Goal: Task Accomplishment & Management: Use online tool/utility

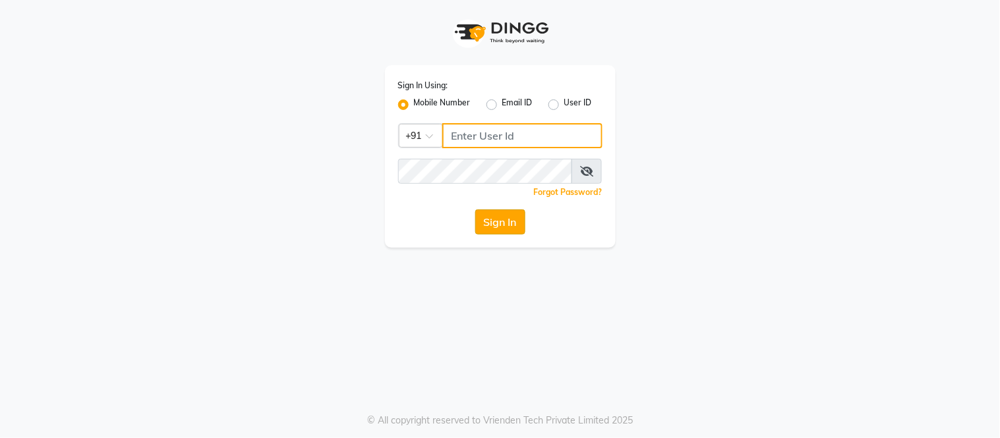
type input "7718807580"
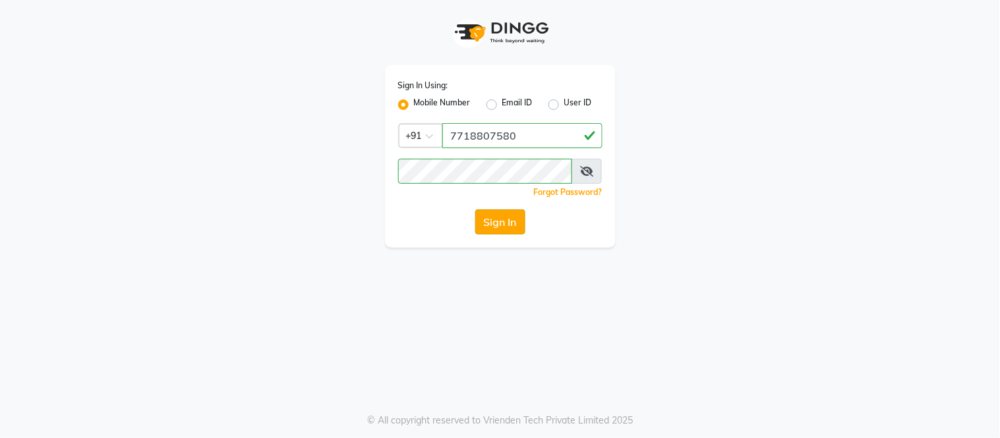
click at [506, 218] on button "Sign In" at bounding box center [500, 222] width 50 height 25
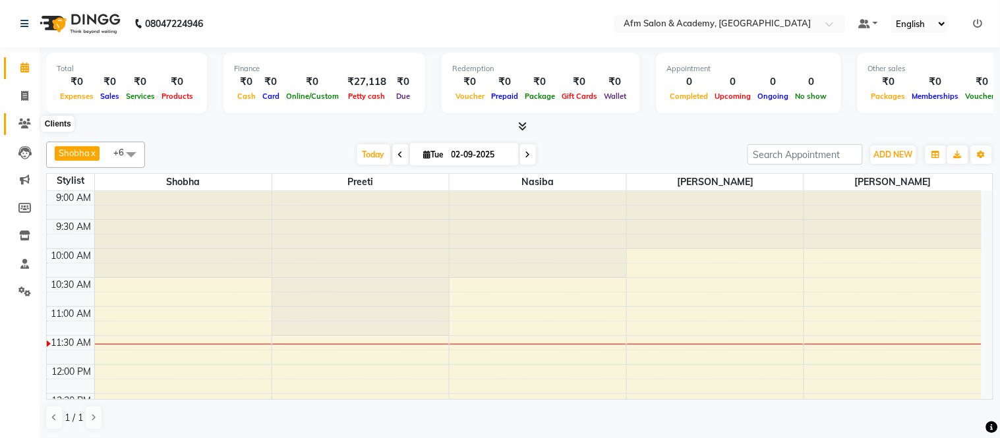
click at [18, 120] on icon at bounding box center [24, 124] width 13 height 10
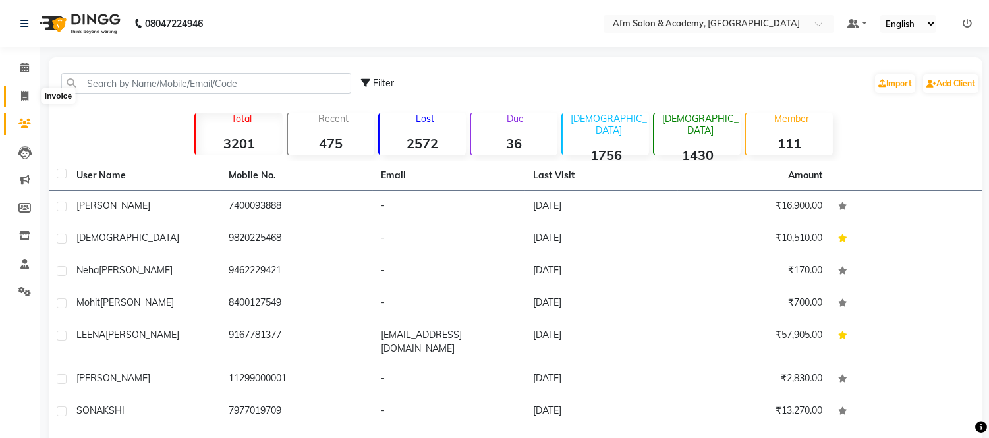
click at [16, 90] on span at bounding box center [24, 96] width 23 height 15
select select "service"
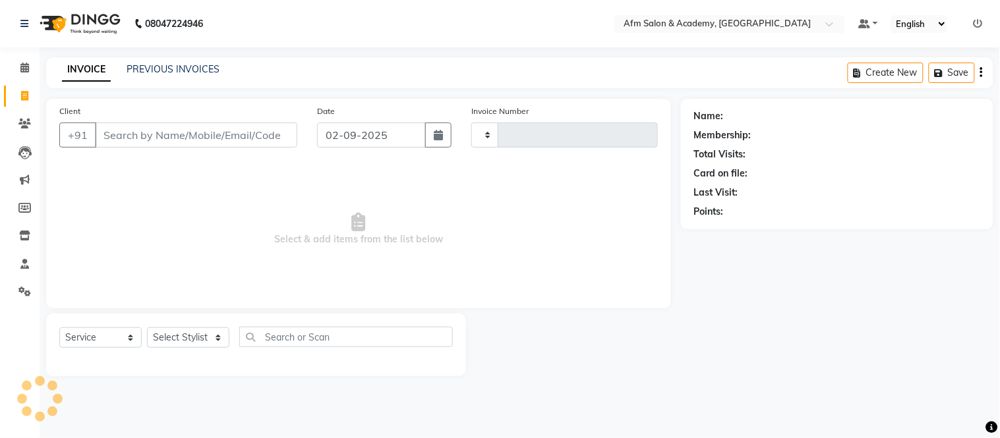
type input "1360"
select select "3437"
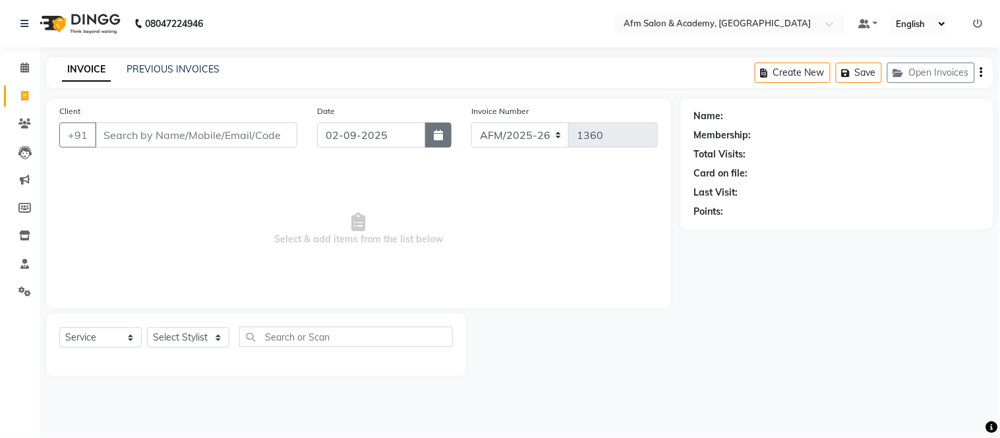
click at [445, 134] on button "button" at bounding box center [438, 135] width 26 height 25
select select "9"
select select "2025"
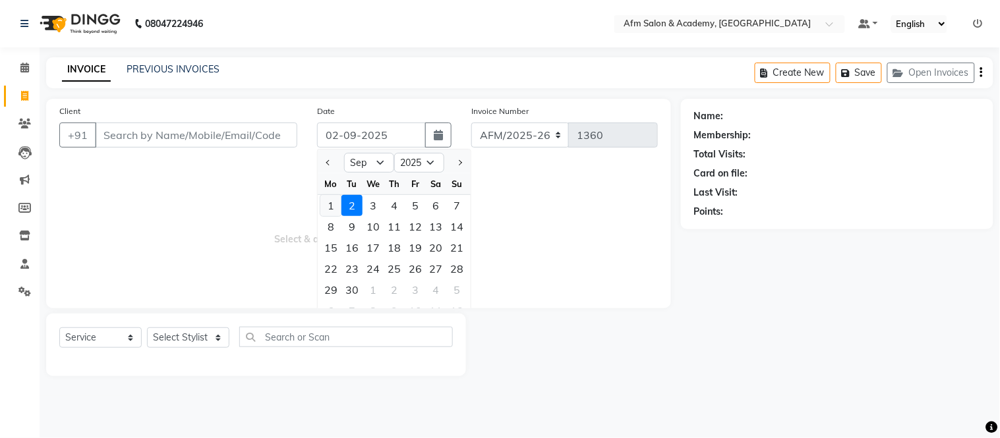
click at [330, 208] on div "1" at bounding box center [330, 205] width 21 height 21
type input "[DATE]"
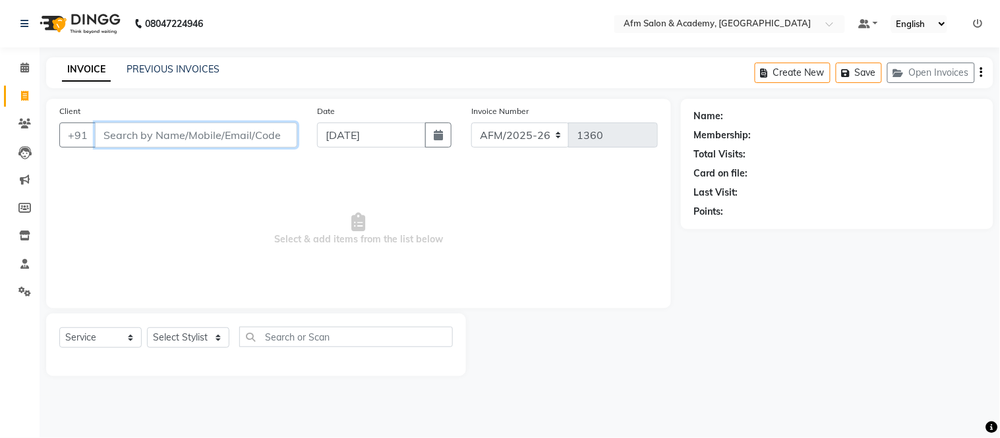
click at [201, 129] on input "Client" at bounding box center [196, 135] width 202 height 25
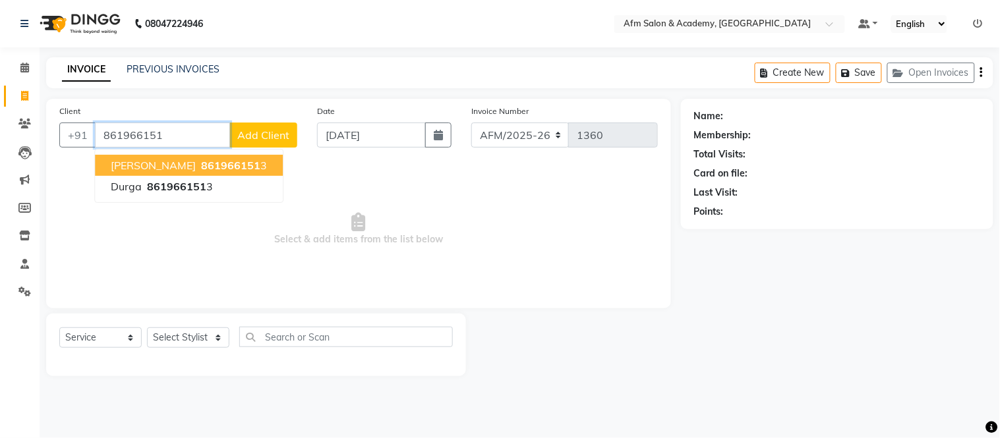
click at [219, 169] on ngb-highlight "861966151 3" at bounding box center [232, 165] width 69 height 13
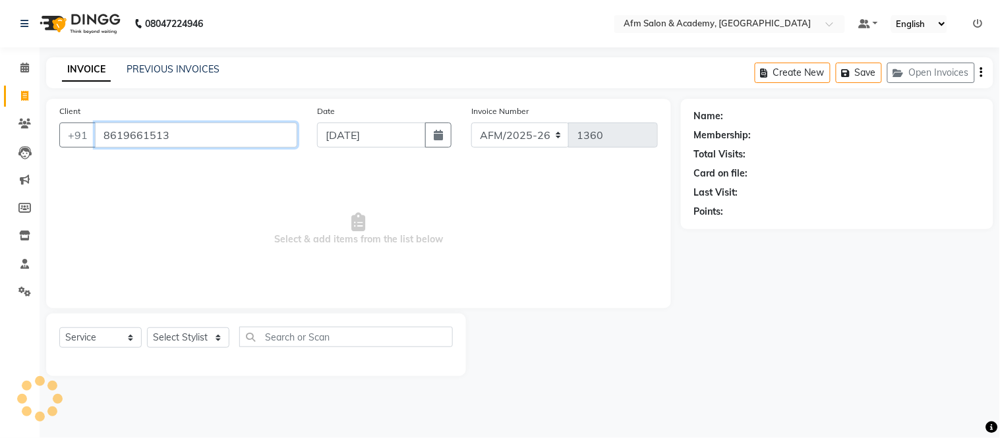
type input "8619661513"
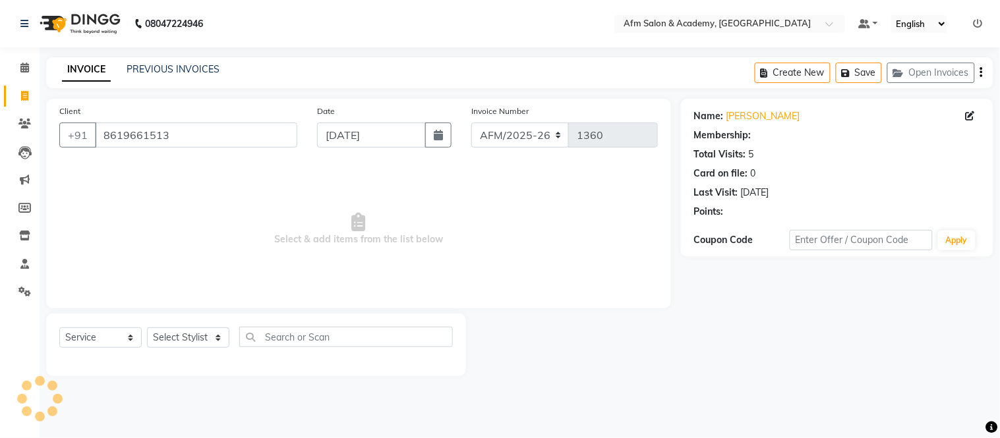
select select "1: Object"
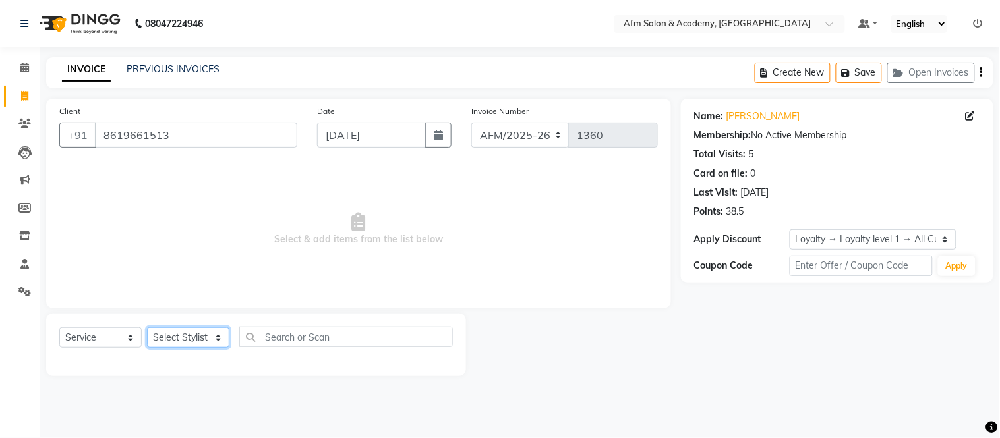
click at [219, 339] on select "Select Stylist AFM [PERSON_NAME] [PERSON_NAME] [PERSON_NAME] Front Desk [PERSON…" at bounding box center [188, 338] width 82 height 20
select select "77676"
click at [147, 328] on select "Select Stylist AFM [PERSON_NAME] [PERSON_NAME] [PERSON_NAME] Front Desk [PERSON…" at bounding box center [188, 338] width 82 height 20
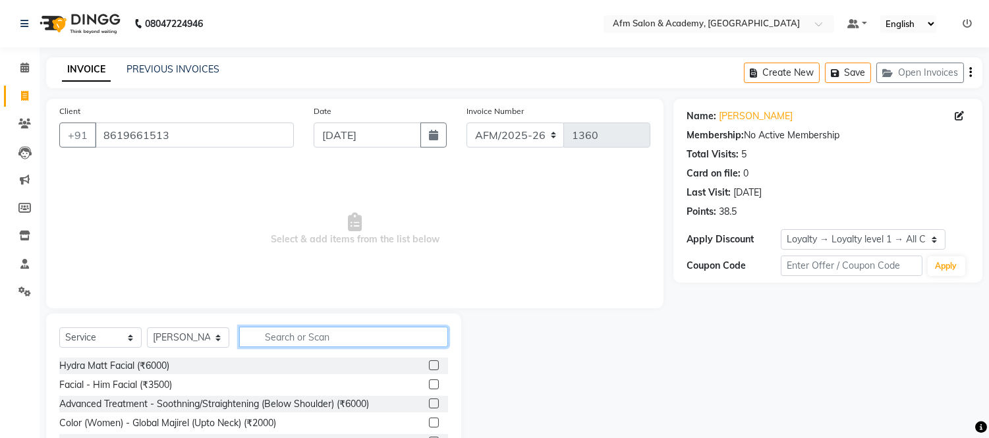
click at [291, 335] on input "text" at bounding box center [343, 337] width 209 height 20
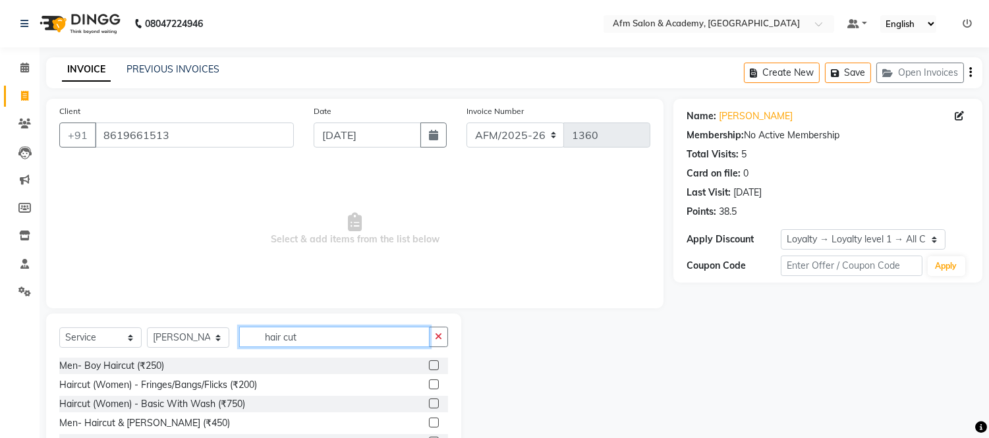
scroll to position [89, 0]
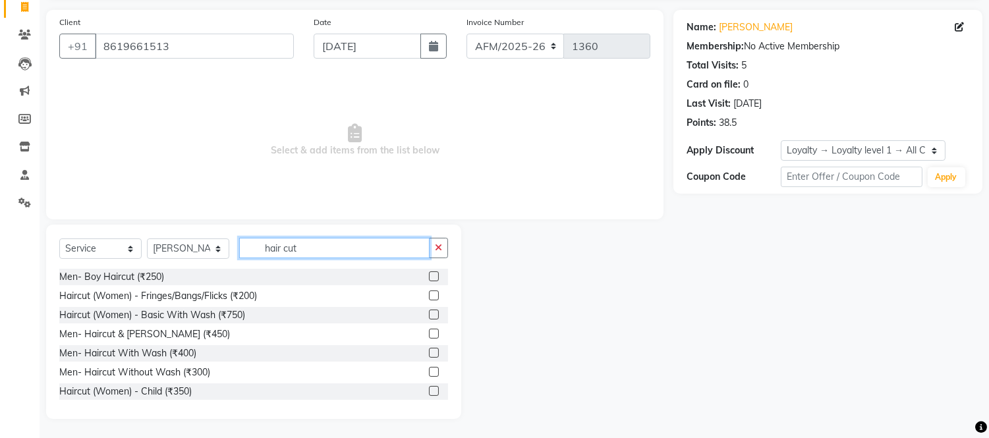
type input "hair cut"
click at [429, 371] on label at bounding box center [434, 372] width 10 height 10
click at [429, 371] on input "checkbox" at bounding box center [433, 372] width 9 height 9
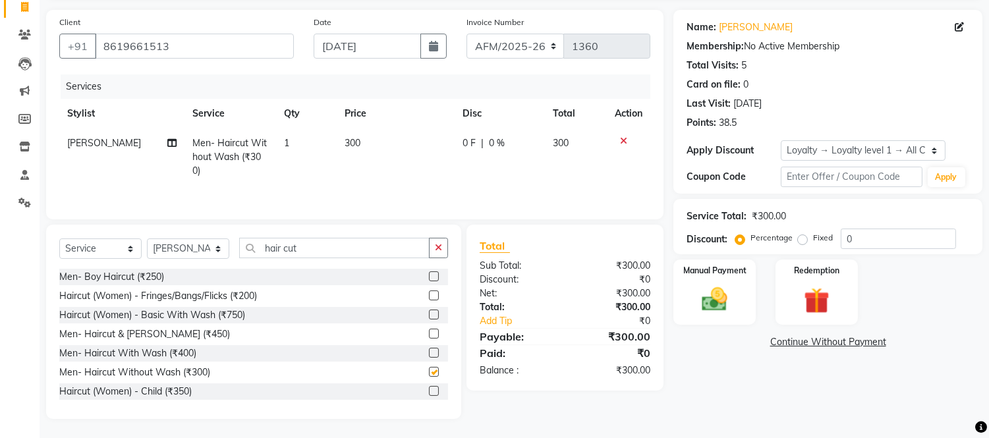
checkbox input "false"
click at [726, 292] on img at bounding box center [715, 300] width 44 height 31
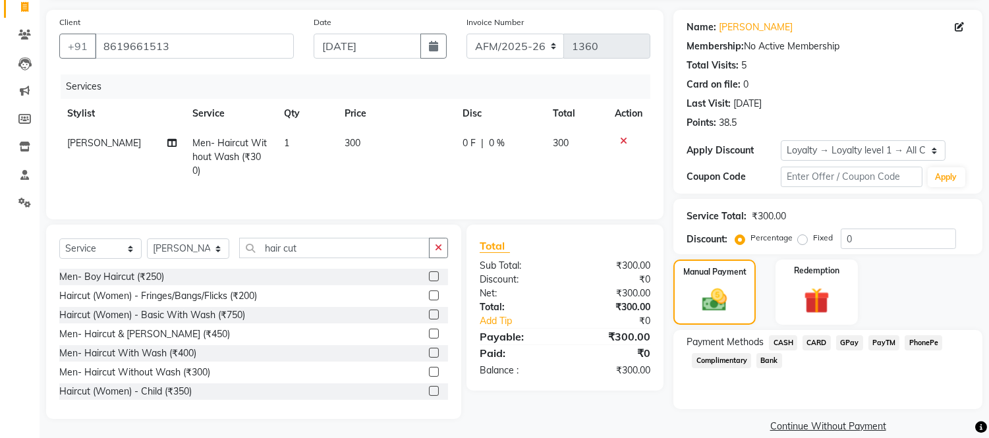
click at [786, 341] on span "CASH" at bounding box center [783, 343] width 28 height 15
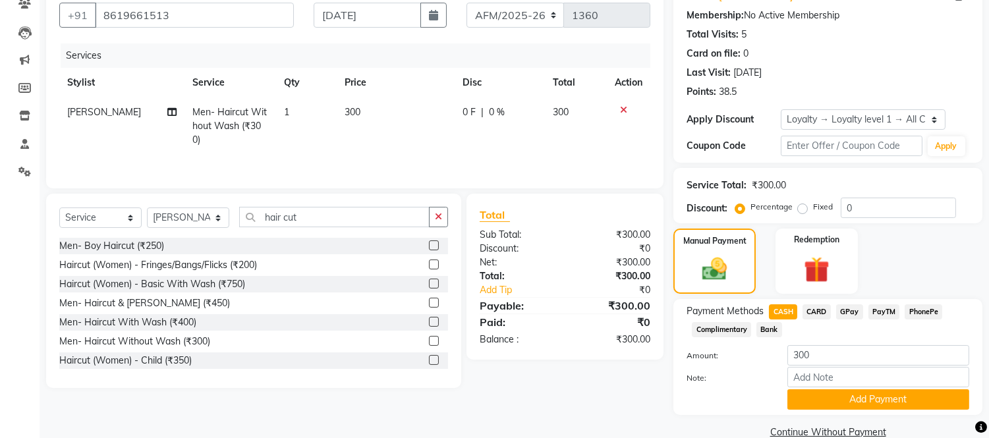
scroll to position [143, 0]
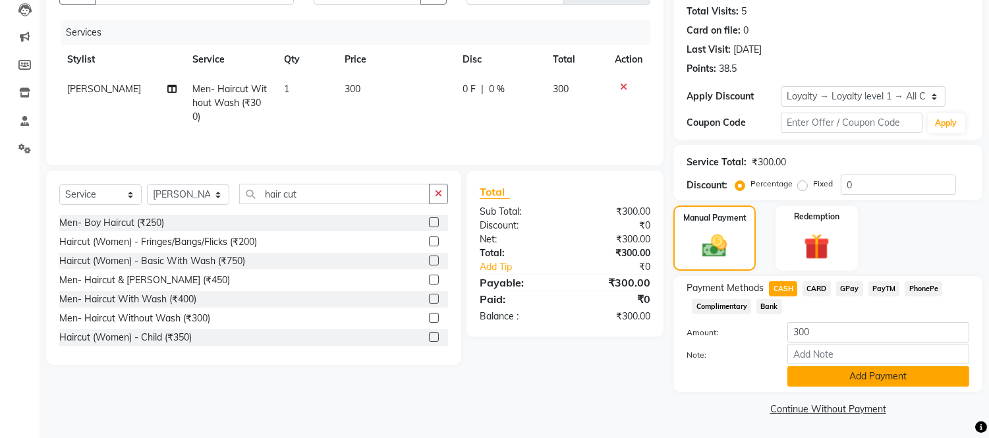
click at [890, 373] on button "Add Payment" at bounding box center [879, 376] width 182 height 20
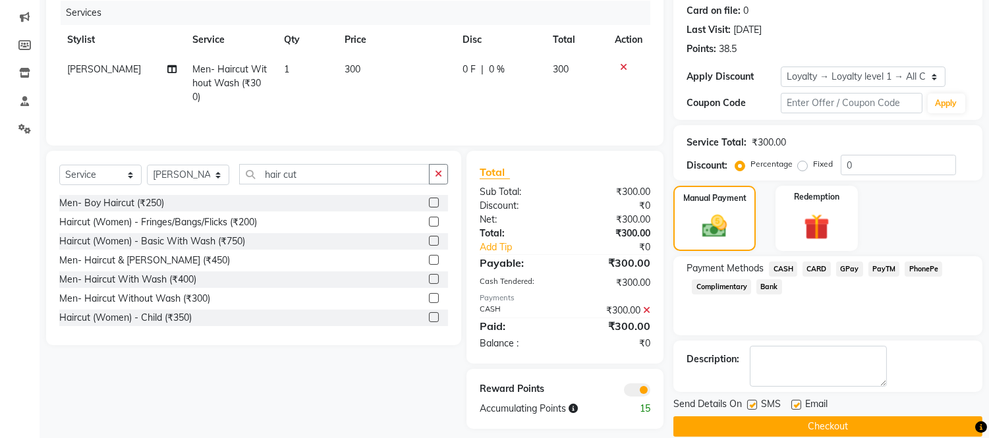
scroll to position [181, 0]
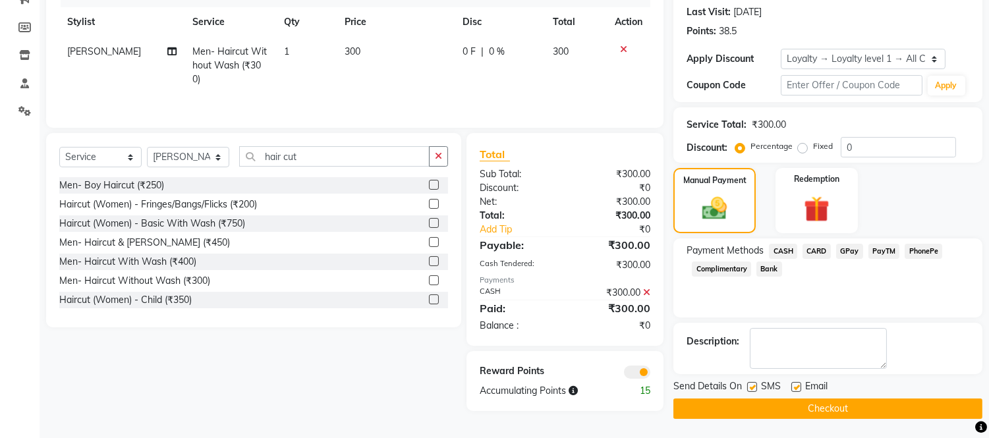
click at [889, 404] on button "Checkout" at bounding box center [828, 409] width 309 height 20
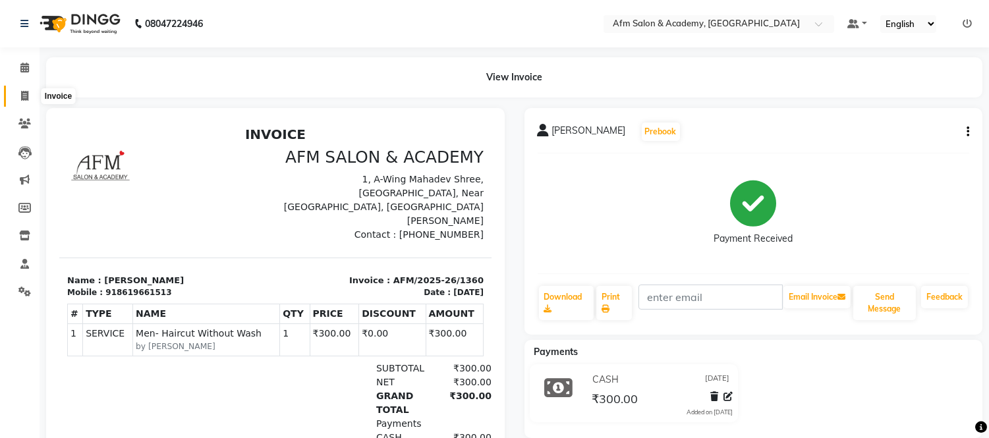
click at [27, 94] on icon at bounding box center [24, 96] width 7 height 10
select select "service"
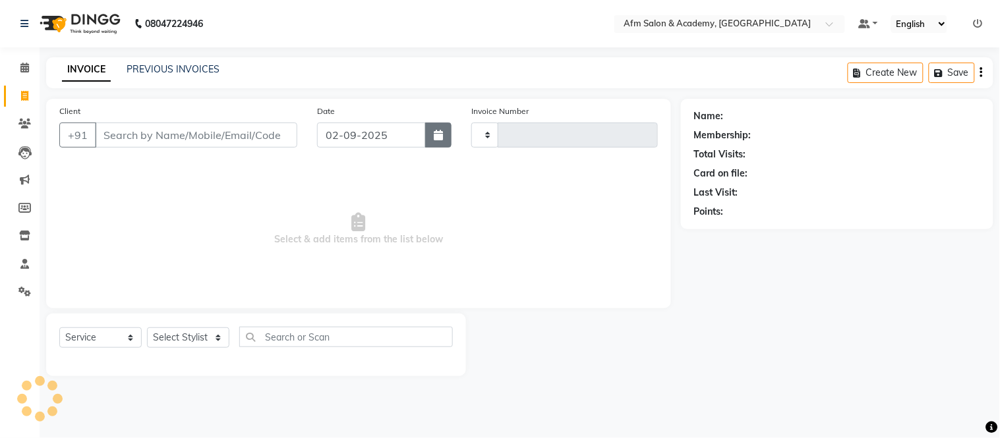
type input "1361"
select select "3437"
click at [442, 140] on icon "button" at bounding box center [438, 135] width 9 height 11
select select "9"
select select "2025"
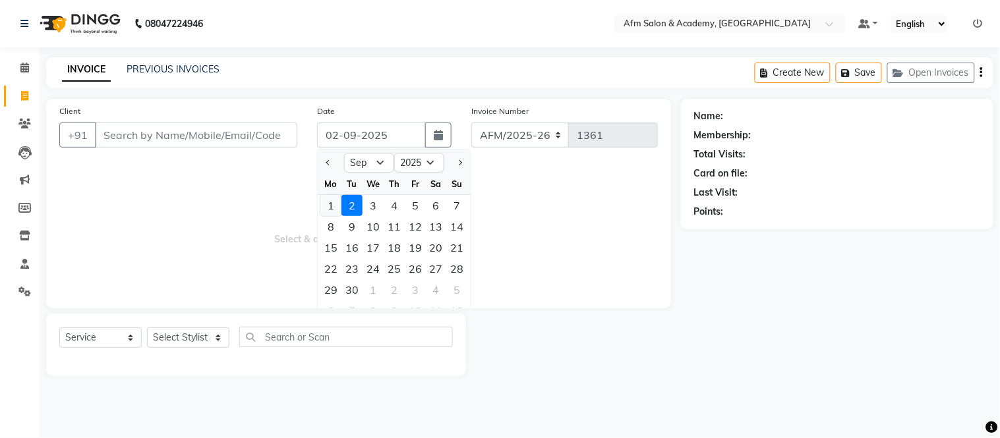
click at [332, 204] on div "1" at bounding box center [330, 205] width 21 height 21
type input "[DATE]"
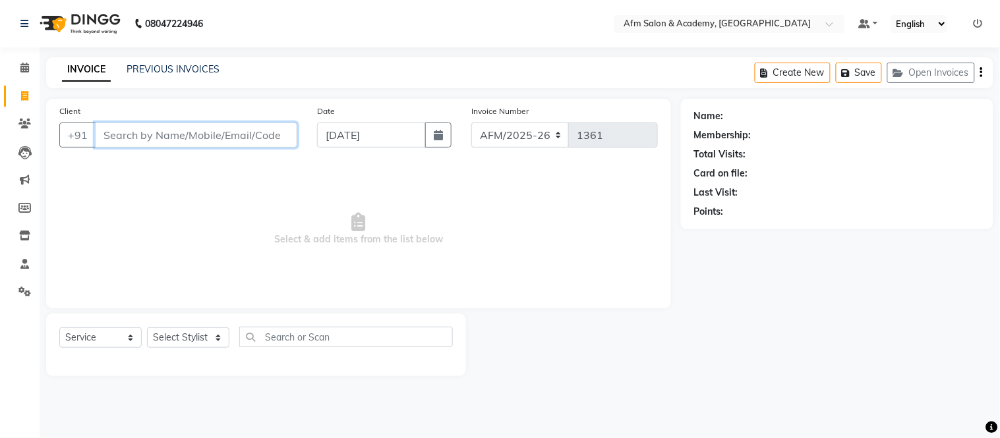
click at [220, 133] on input "Client" at bounding box center [196, 135] width 202 height 25
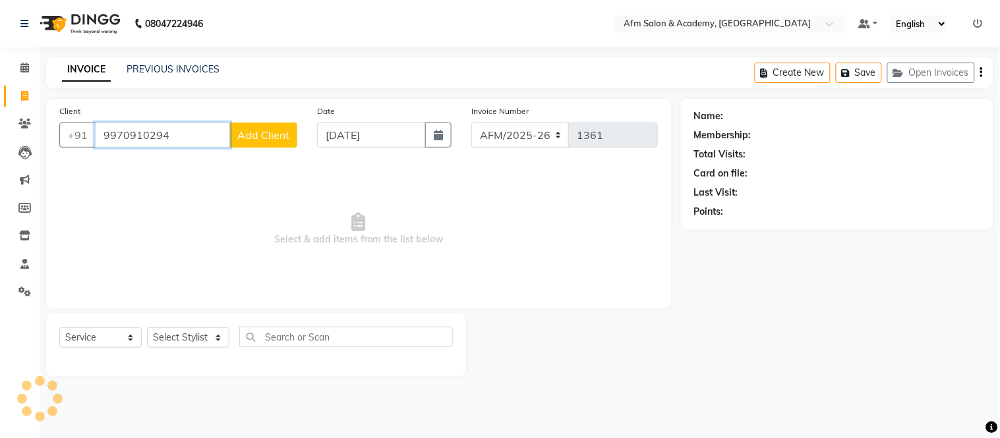
type input "9970910294"
click at [259, 121] on div "Client [PHONE_NUMBER] Add Client" at bounding box center [178, 131] width 258 height 54
click at [285, 136] on span "Add Client" at bounding box center [263, 135] width 52 height 13
select select "22"
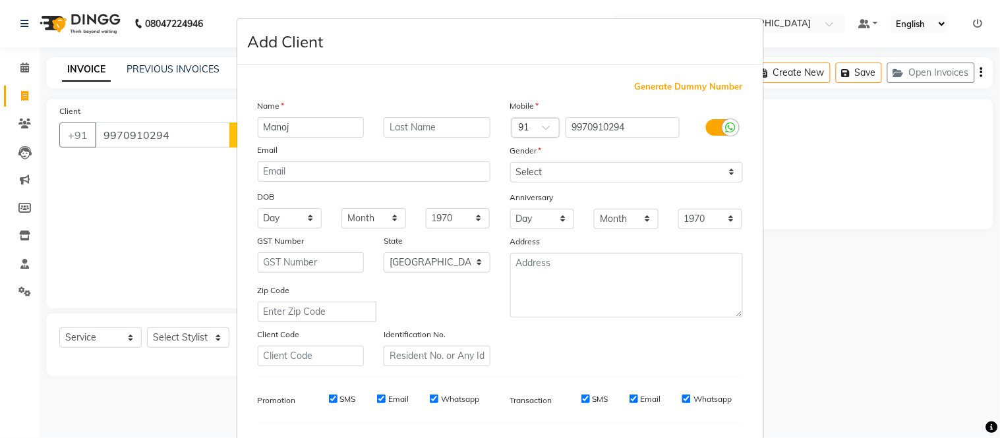
type input "Manoj"
click at [402, 124] on input "text" at bounding box center [437, 127] width 107 height 20
type input "Kale"
drag, startPoint x: 728, startPoint y: 173, endPoint x: 700, endPoint y: 208, distance: 44.5
click at [700, 208] on div "Mobile Country Code × 91 9970910294 Gender Select [DEMOGRAPHIC_DATA] [DEMOGRAPH…" at bounding box center [626, 233] width 252 height 268
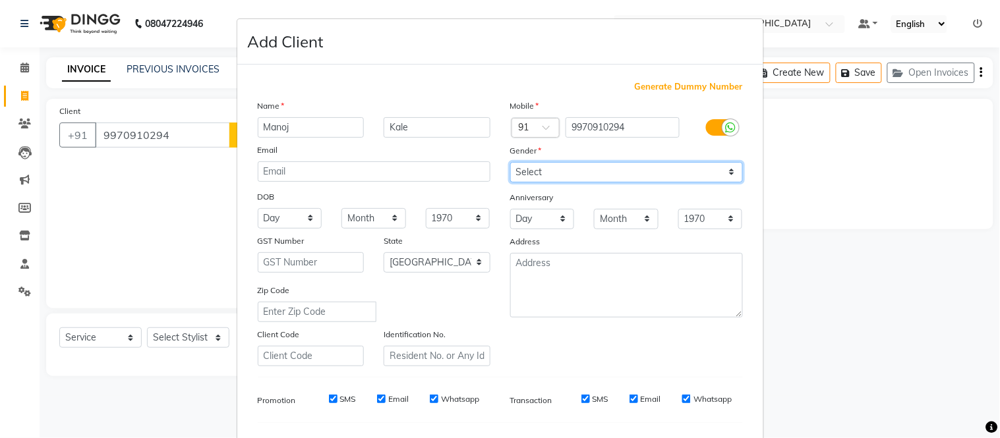
select select "[DEMOGRAPHIC_DATA]"
click at [510, 162] on select "Select [DEMOGRAPHIC_DATA] [DEMOGRAPHIC_DATA] Other Prefer Not To Say" at bounding box center [626, 172] width 233 height 20
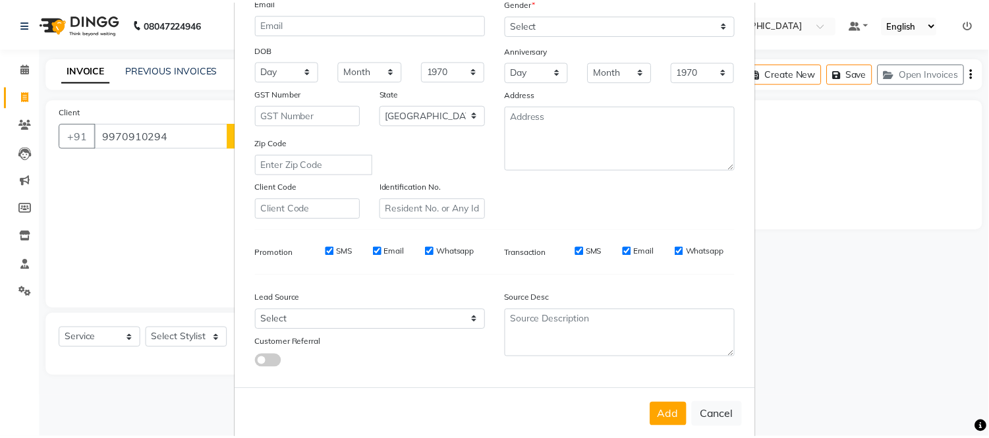
scroll to position [170, 0]
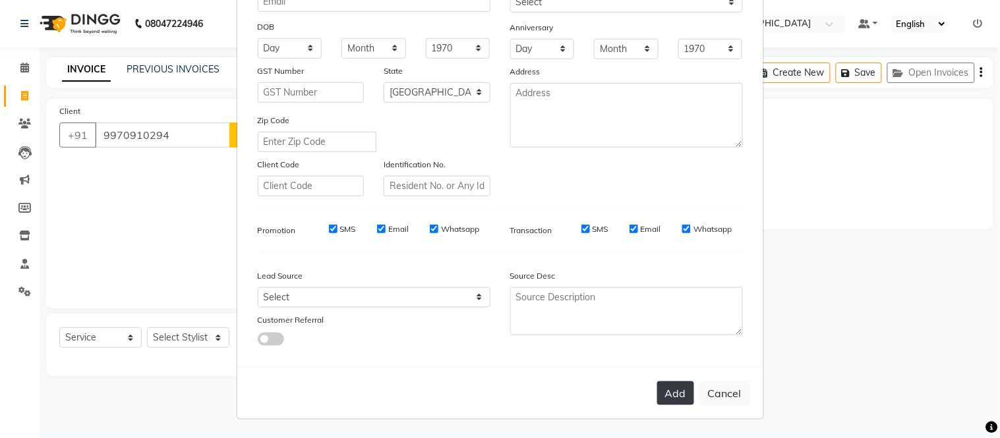
click at [678, 390] on button "Add" at bounding box center [675, 394] width 37 height 24
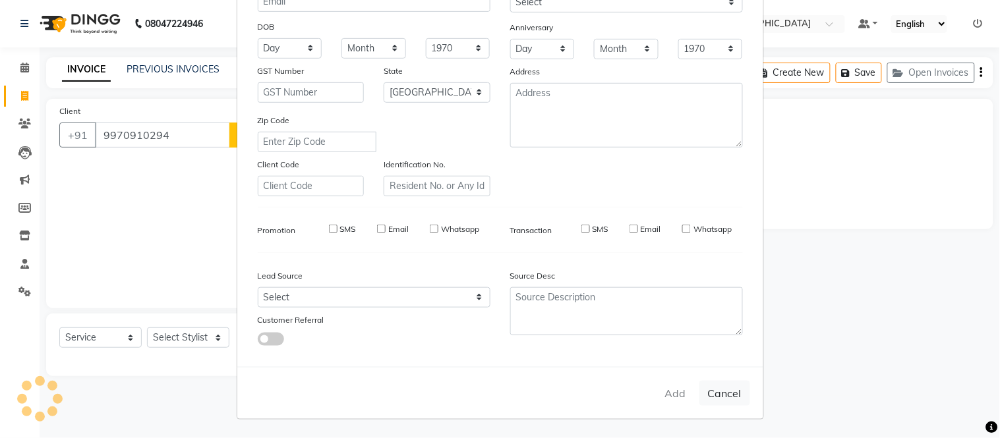
select select
select select "null"
select select
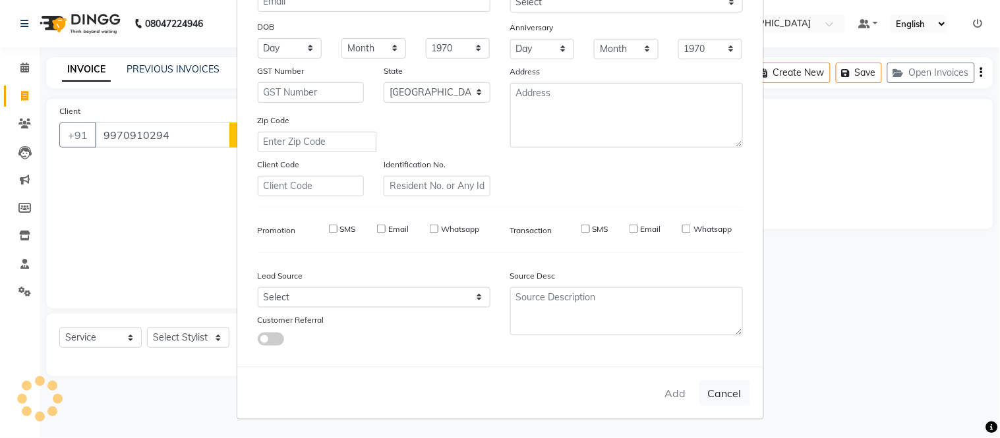
select select
checkbox input "false"
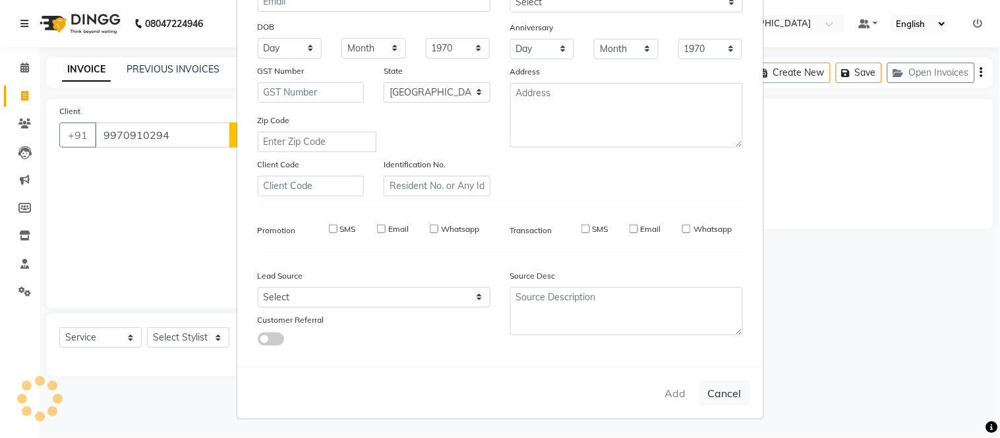
checkbox input "false"
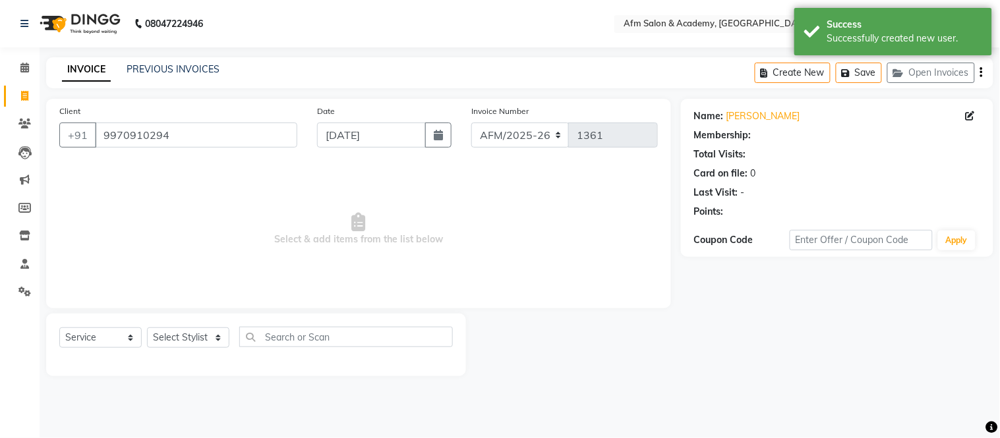
select select "1: Object"
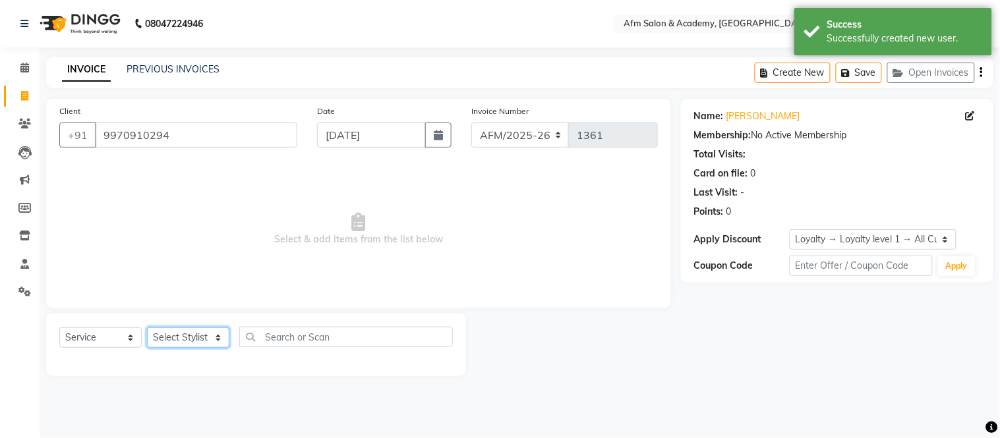
click at [214, 338] on select "Select Stylist AFM [PERSON_NAME] [PERSON_NAME] [PERSON_NAME] Front Desk [PERSON…" at bounding box center [188, 338] width 82 height 20
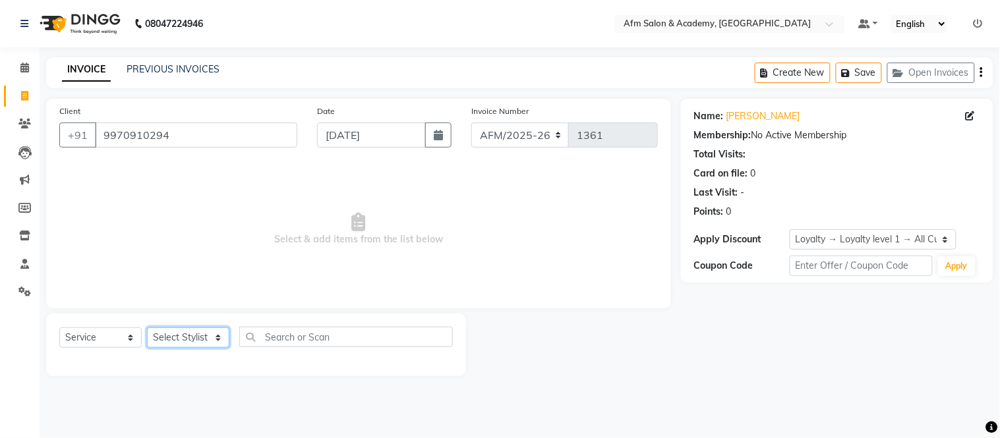
select select "77676"
click at [147, 328] on select "Select Stylist AFM [PERSON_NAME] [PERSON_NAME] [PERSON_NAME] Front Desk [PERSON…" at bounding box center [188, 338] width 82 height 20
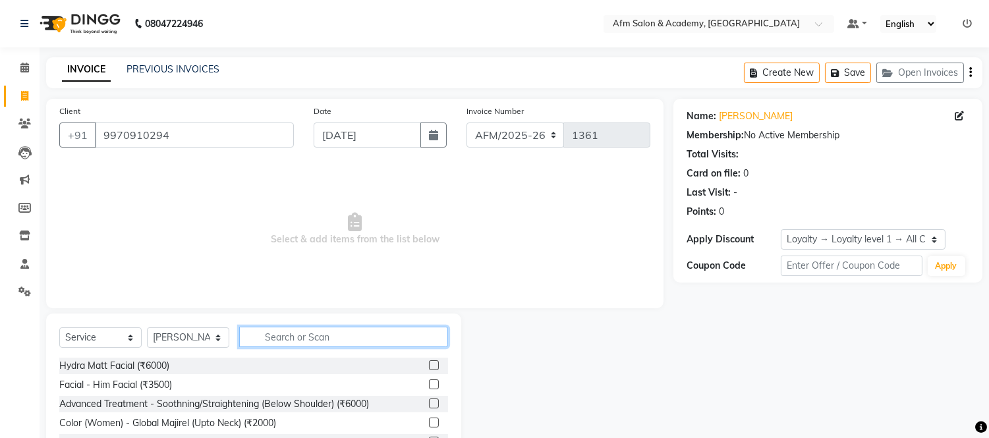
click at [284, 332] on input "text" at bounding box center [343, 337] width 209 height 20
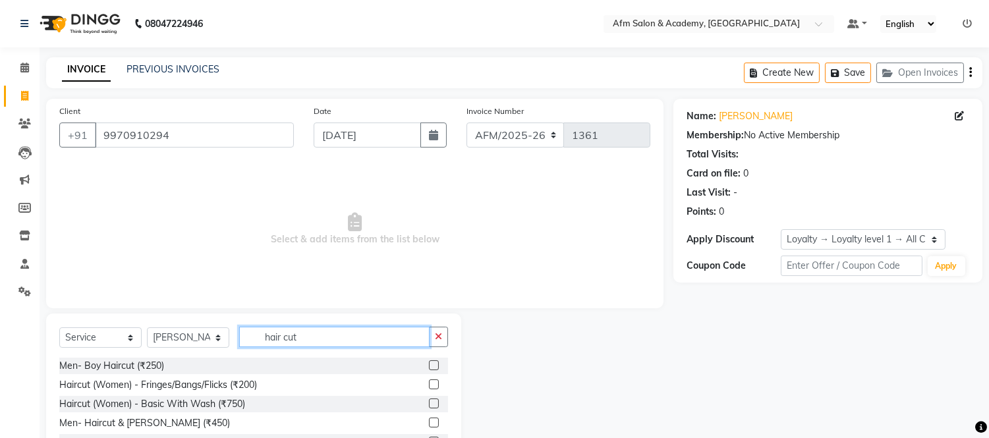
type input "hair cut"
click at [429, 425] on label at bounding box center [434, 423] width 10 height 10
click at [429, 425] on input "checkbox" at bounding box center [433, 423] width 9 height 9
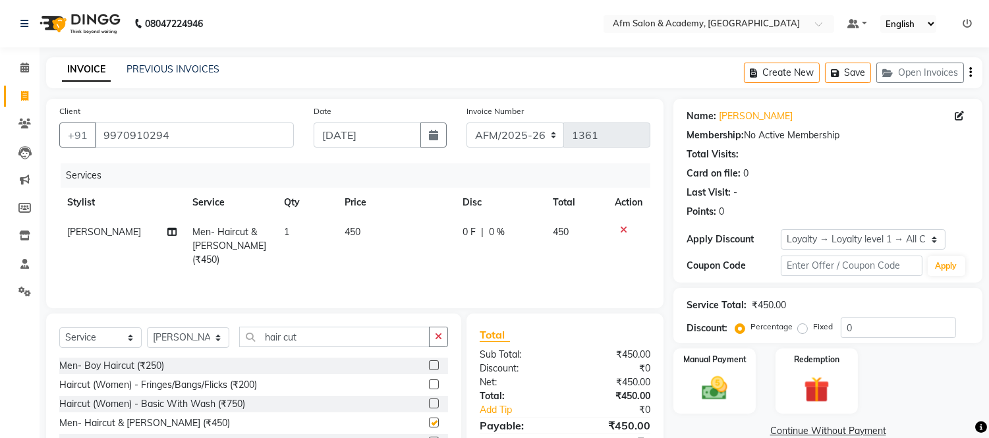
checkbox input "false"
click at [343, 335] on input "hair cut" at bounding box center [334, 337] width 190 height 20
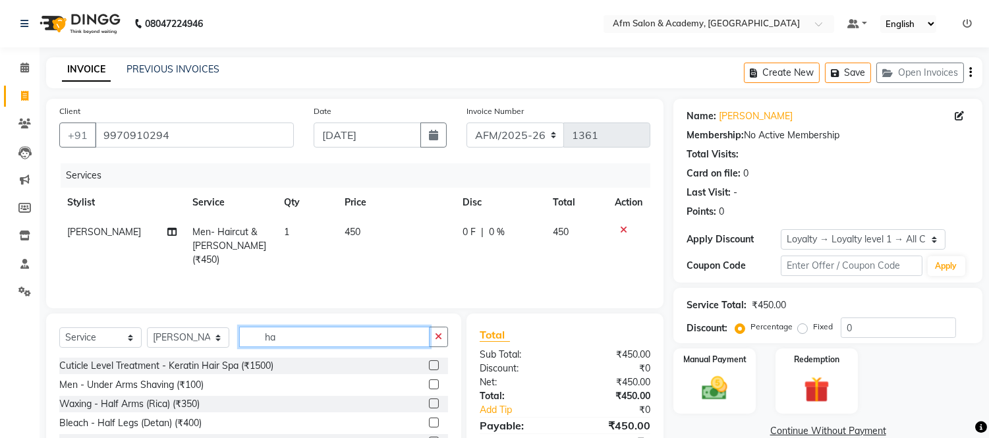
type input "h"
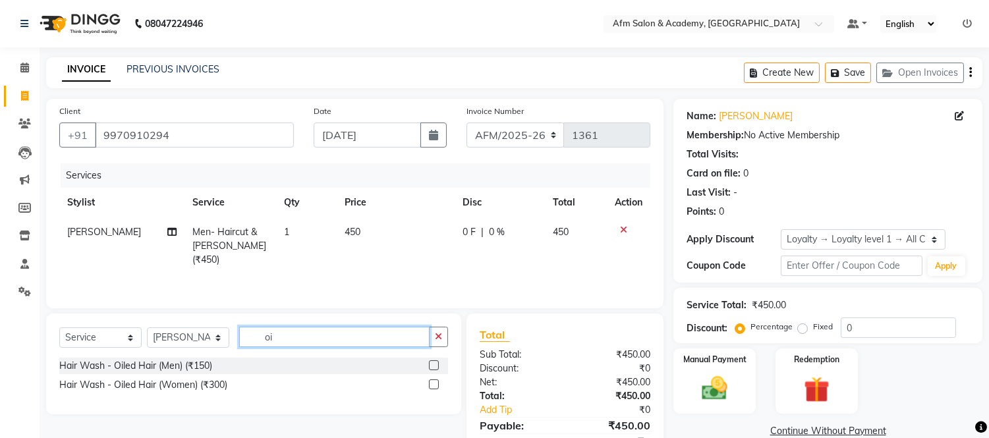
type input "o"
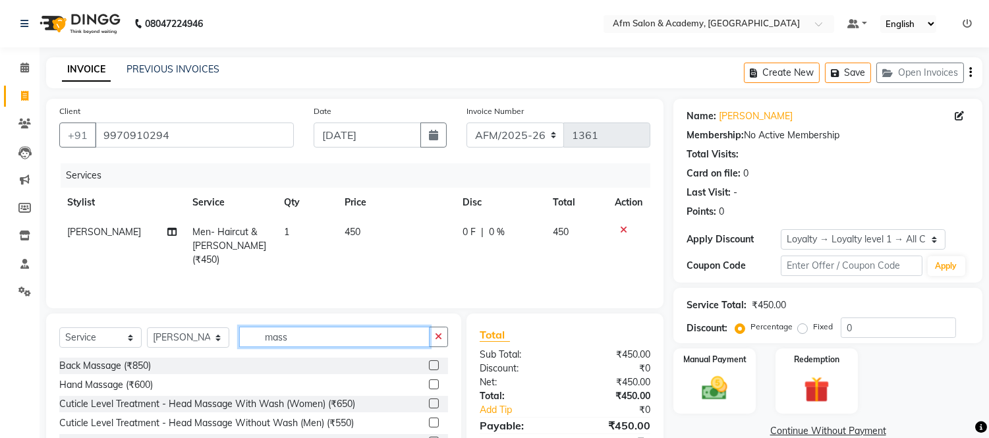
type input "mass"
click at [429, 421] on label at bounding box center [434, 423] width 10 height 10
click at [429, 421] on input "checkbox" at bounding box center [433, 423] width 9 height 9
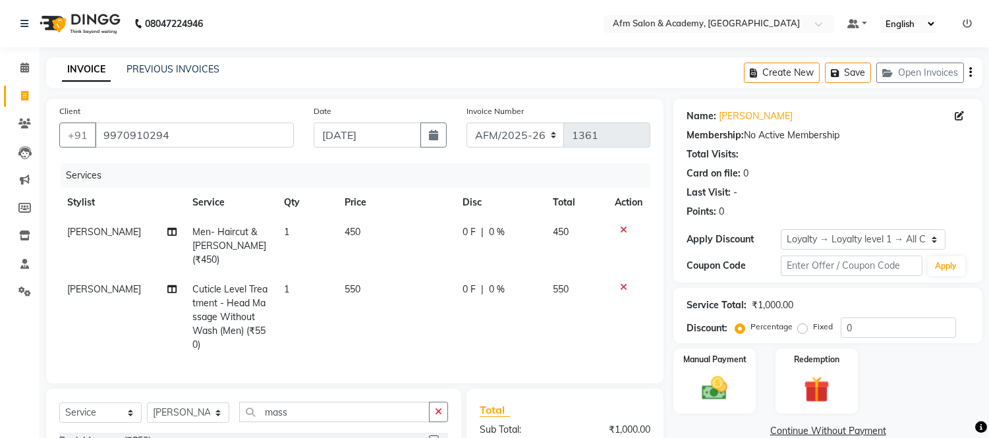
checkbox input "false"
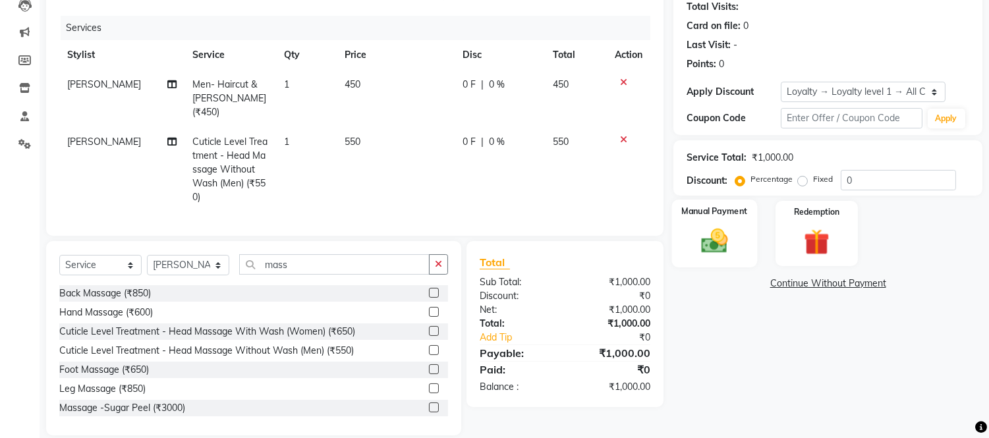
click at [707, 229] on img at bounding box center [715, 241] width 44 height 31
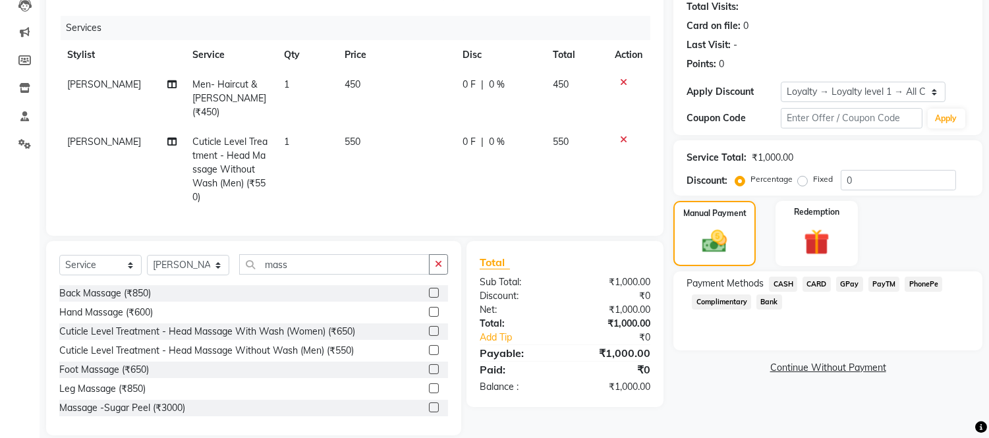
click at [848, 282] on span "GPay" at bounding box center [849, 284] width 27 height 15
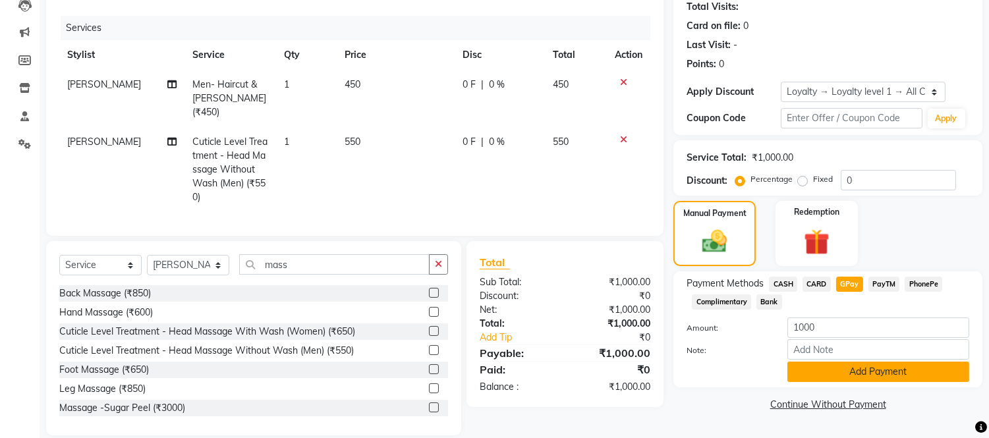
click at [860, 364] on button "Add Payment" at bounding box center [879, 372] width 182 height 20
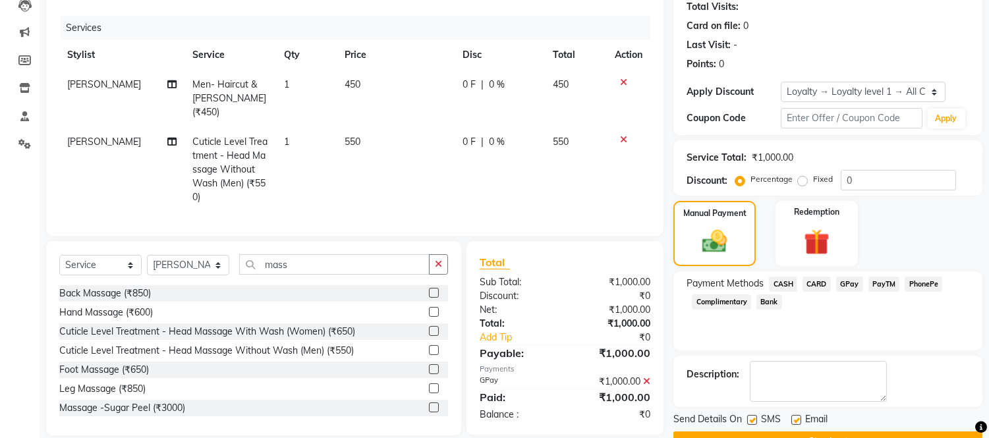
scroll to position [212, 0]
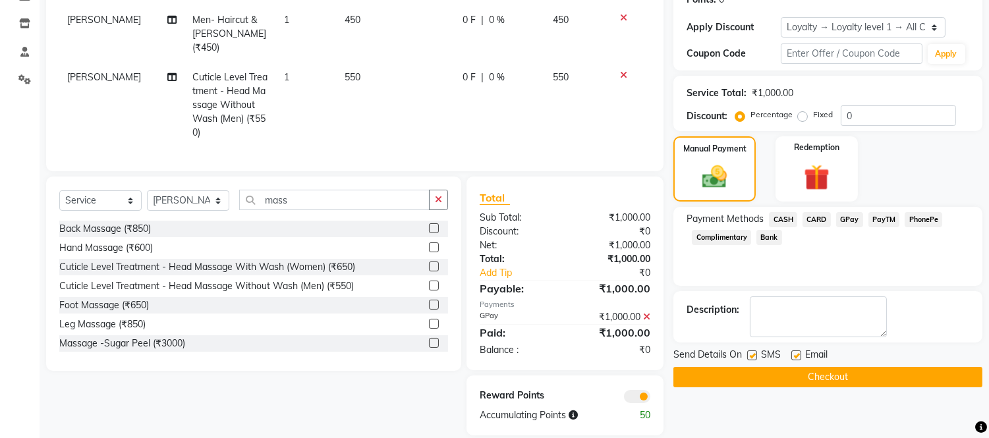
click at [923, 380] on button "Checkout" at bounding box center [828, 377] width 309 height 20
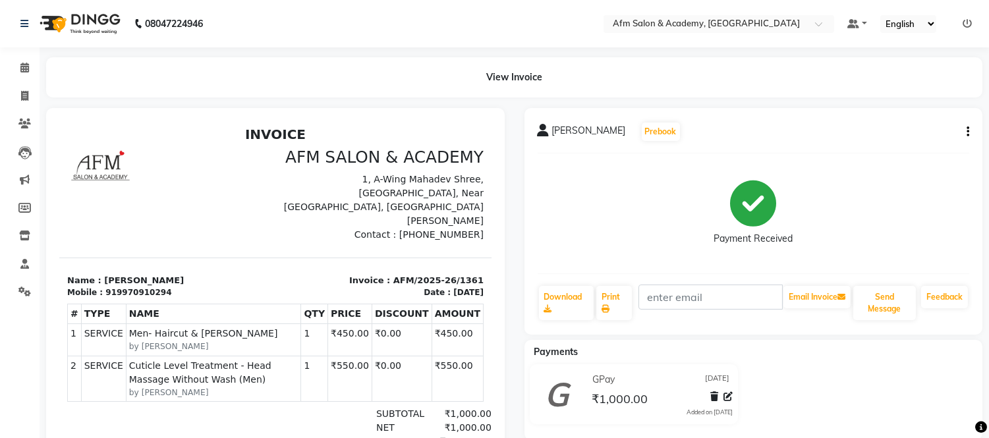
click at [657, 103] on main "View Invoice [PERSON_NAME] Prebook Payment Received Download Print Email Invoic…" at bounding box center [515, 312] width 950 height 510
click at [25, 121] on icon at bounding box center [24, 124] width 13 height 10
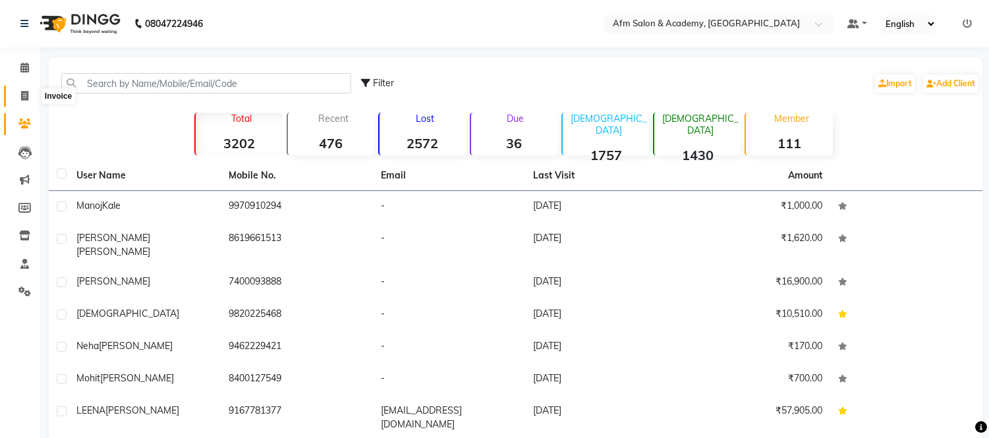
click at [18, 100] on span at bounding box center [24, 96] width 23 height 15
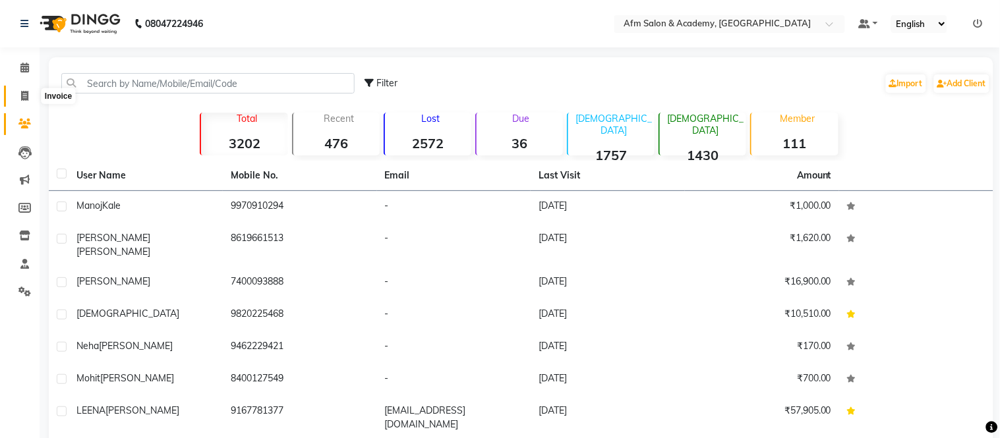
select select "service"
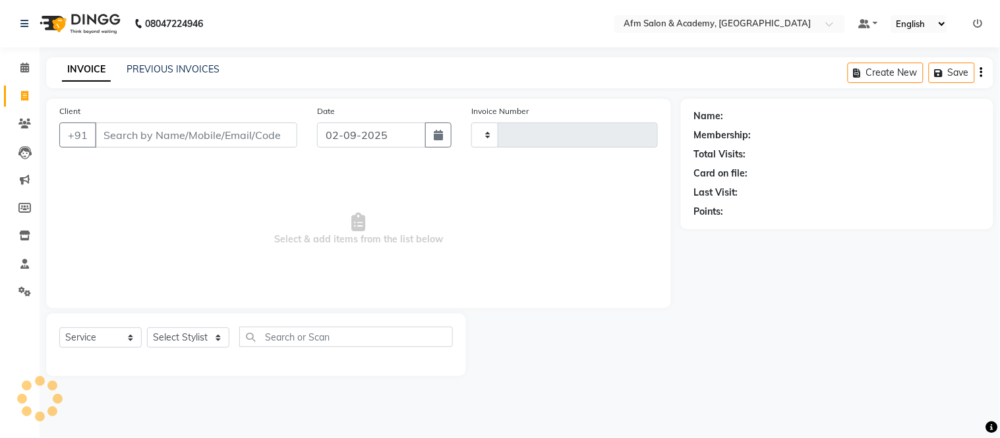
type input "1362"
select select "3437"
